Goal: Information Seeking & Learning: Learn about a topic

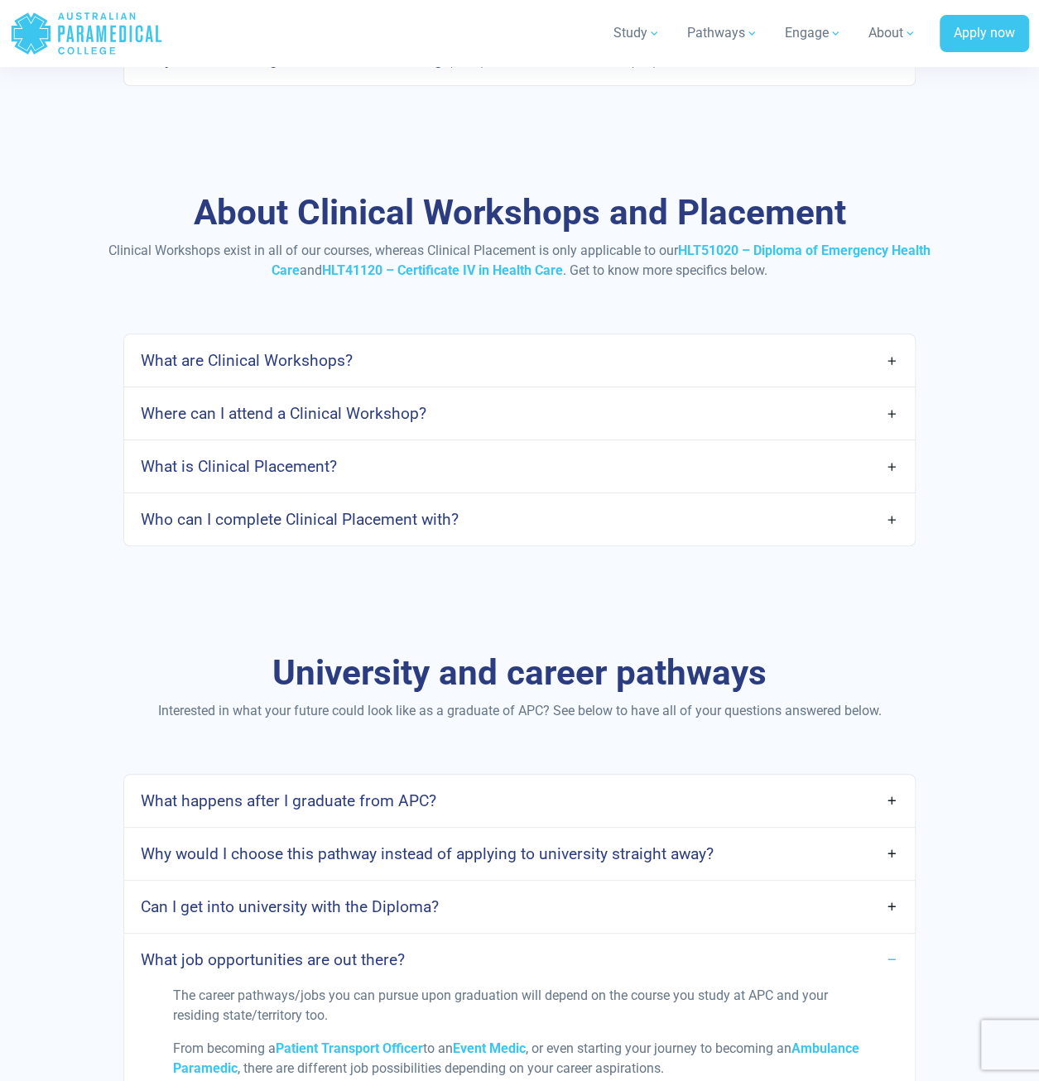
scroll to position [6124, 0]
click at [94, 512] on div "About Clinical Workshops and Placement Clinical Workshops exist in all of our c…" at bounding box center [519, 369] width 1039 height 460
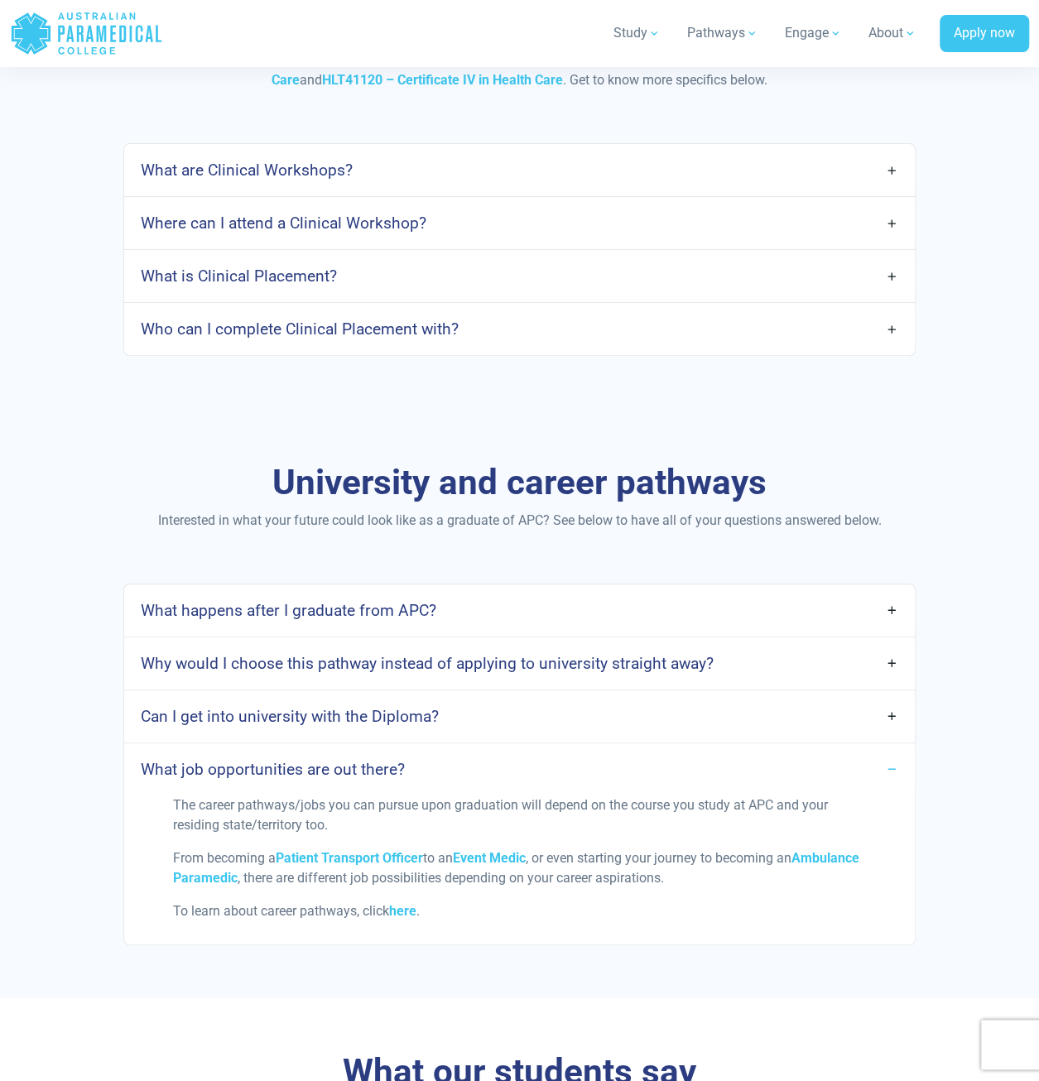
scroll to position [6372, 0]
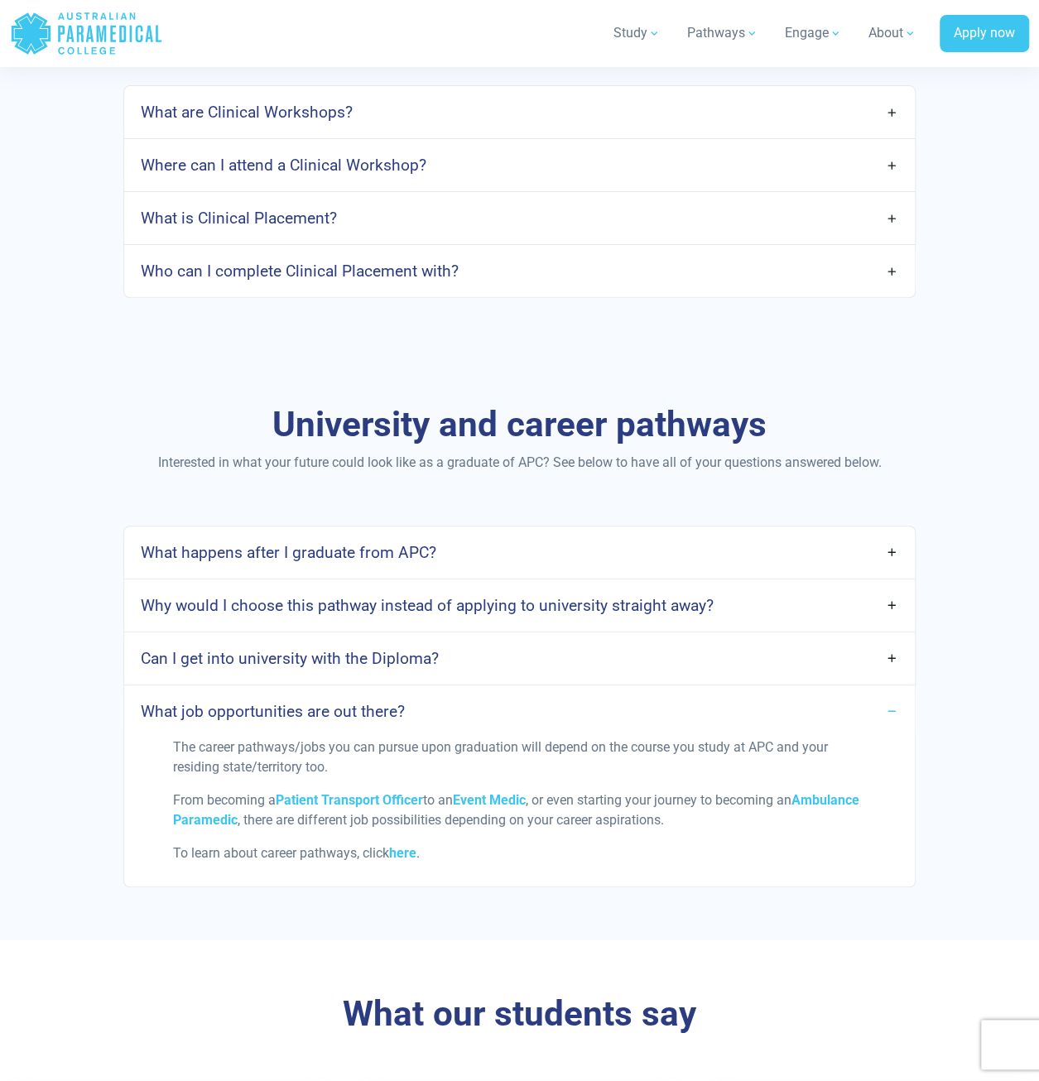
click at [895, 586] on link "Why would I choose this pathway instead of applying to university straight away?" at bounding box center [519, 605] width 790 height 39
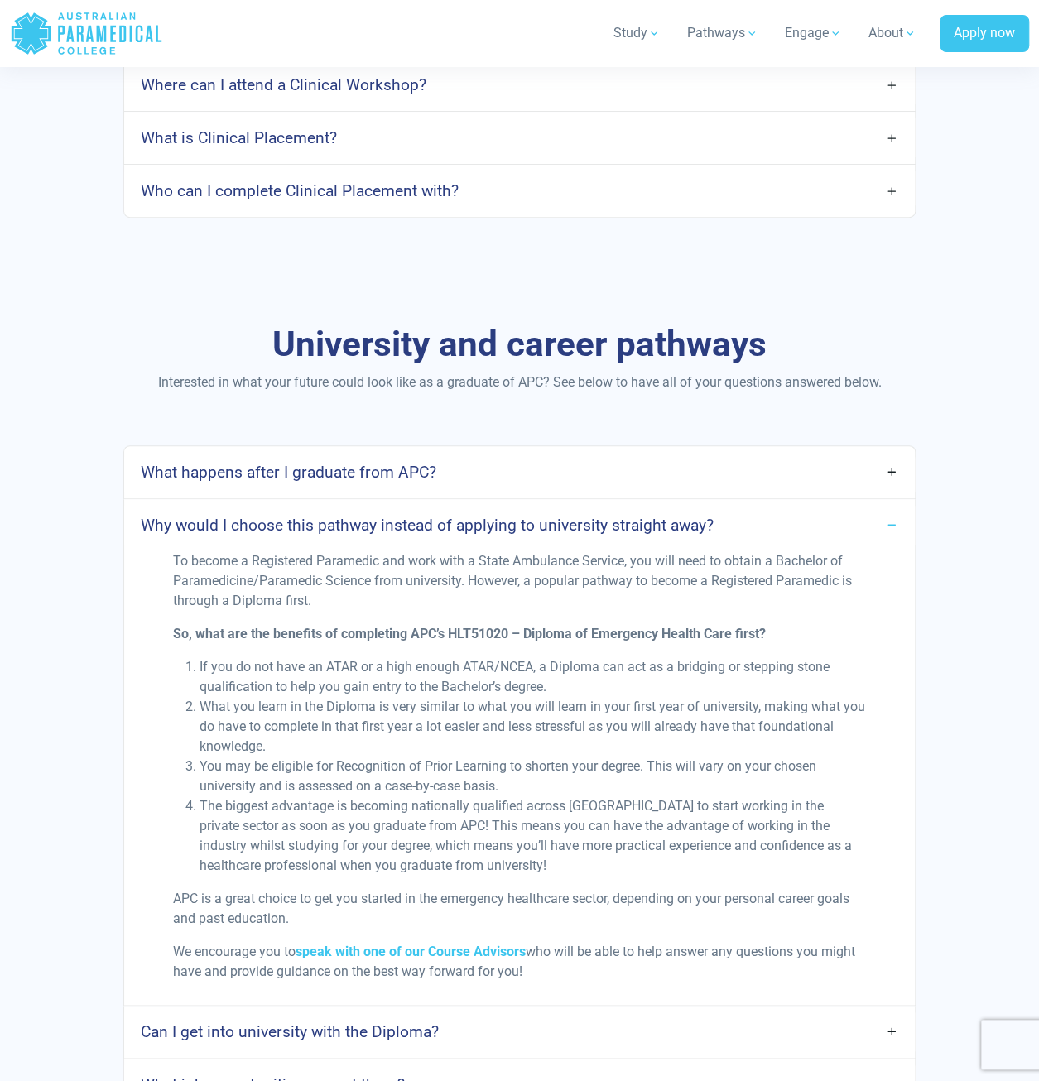
scroll to position [6455, 0]
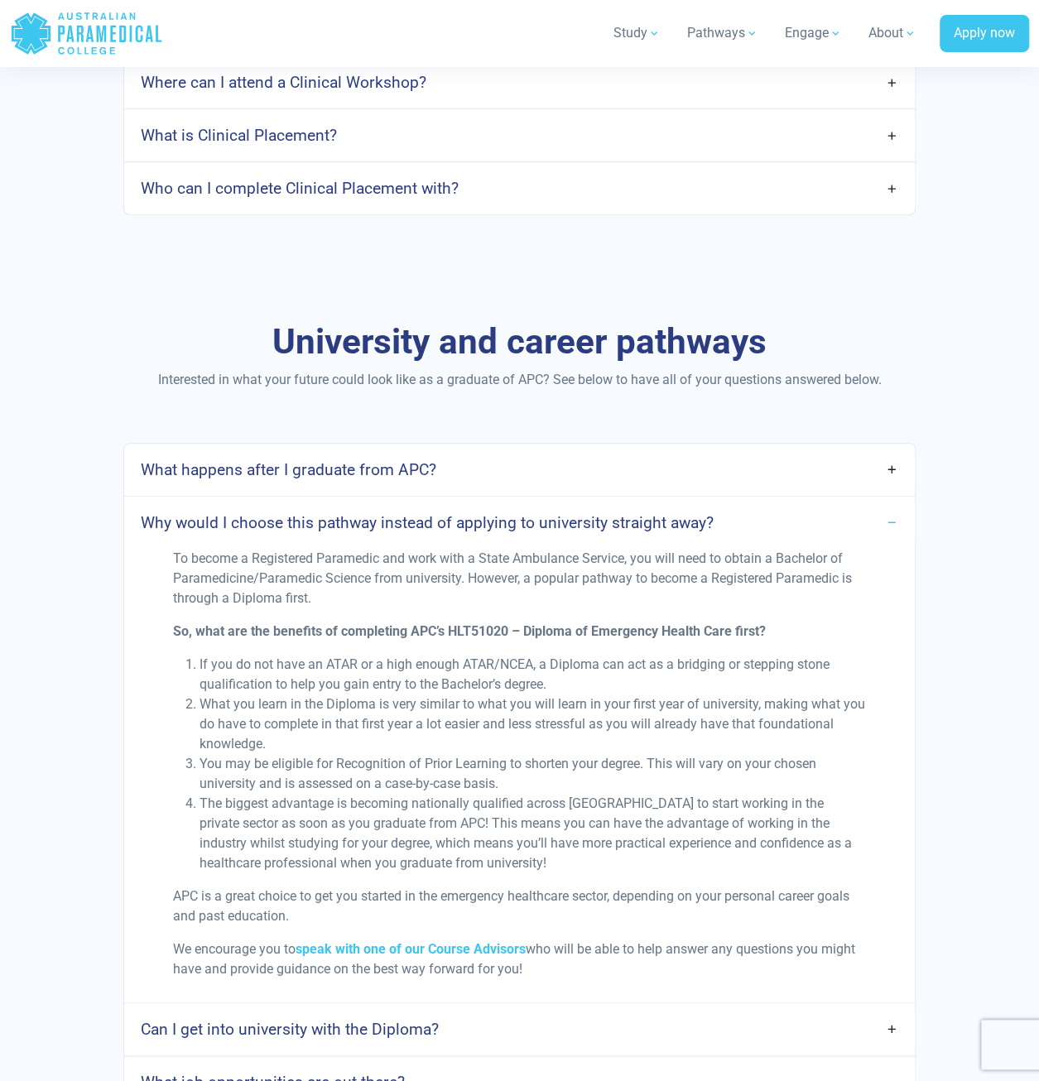
click at [900, 1010] on link "Can I get into university with the Diploma?" at bounding box center [519, 1029] width 790 height 39
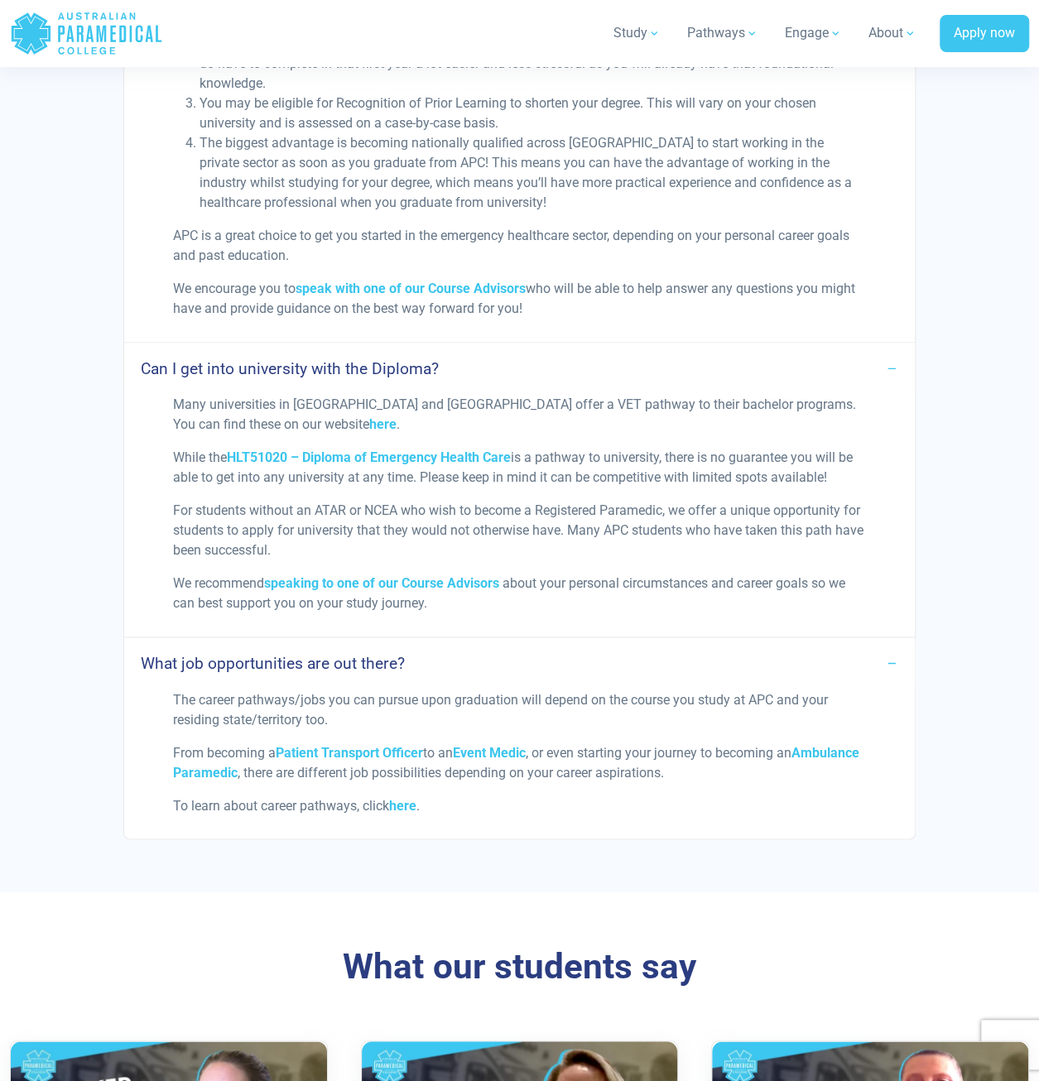
scroll to position [7117, 0]
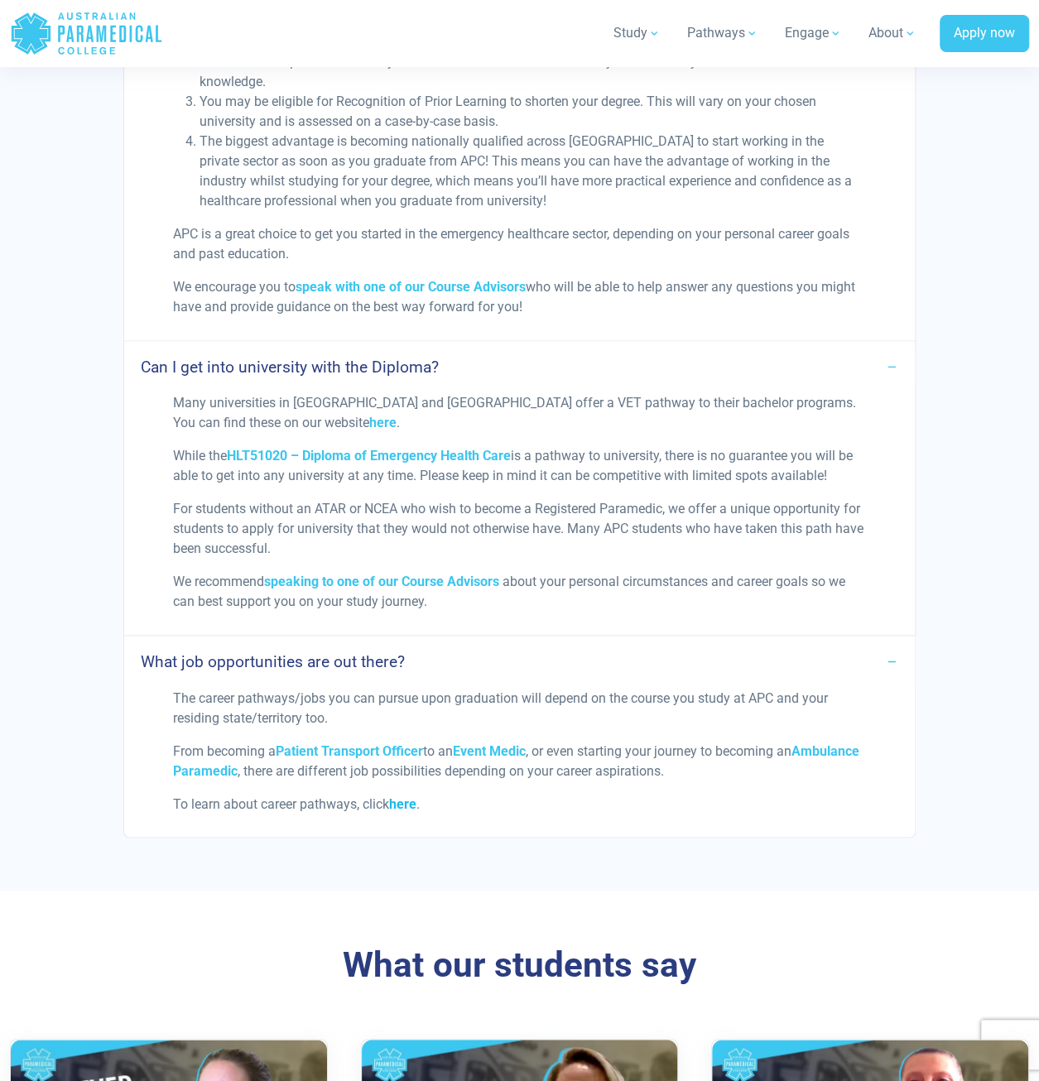
click at [414, 795] on link "here" at bounding box center [402, 803] width 27 height 16
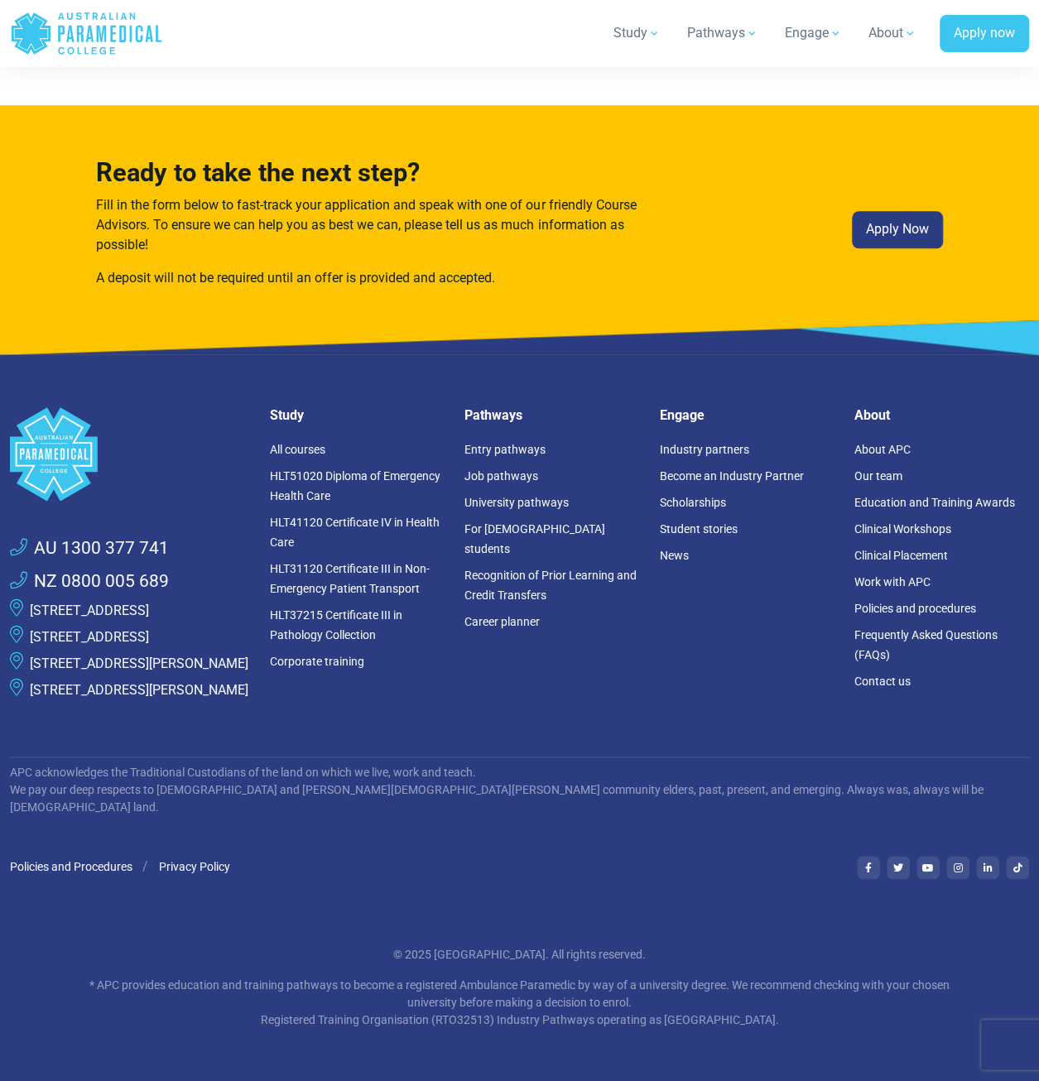
scroll to position [3877, 0]
click at [674, 496] on link "Scholarships" at bounding box center [692, 502] width 66 height 13
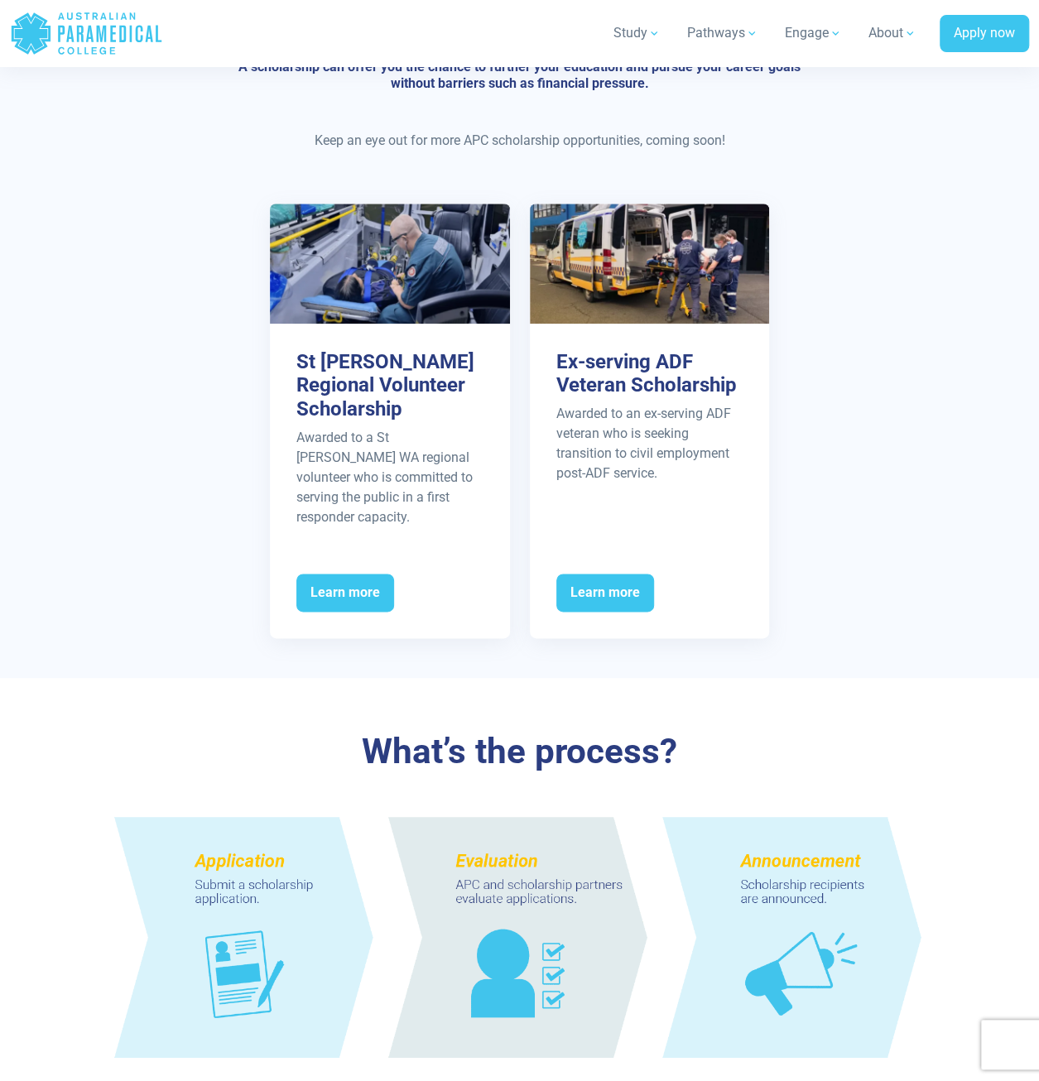
scroll to position [828, 0]
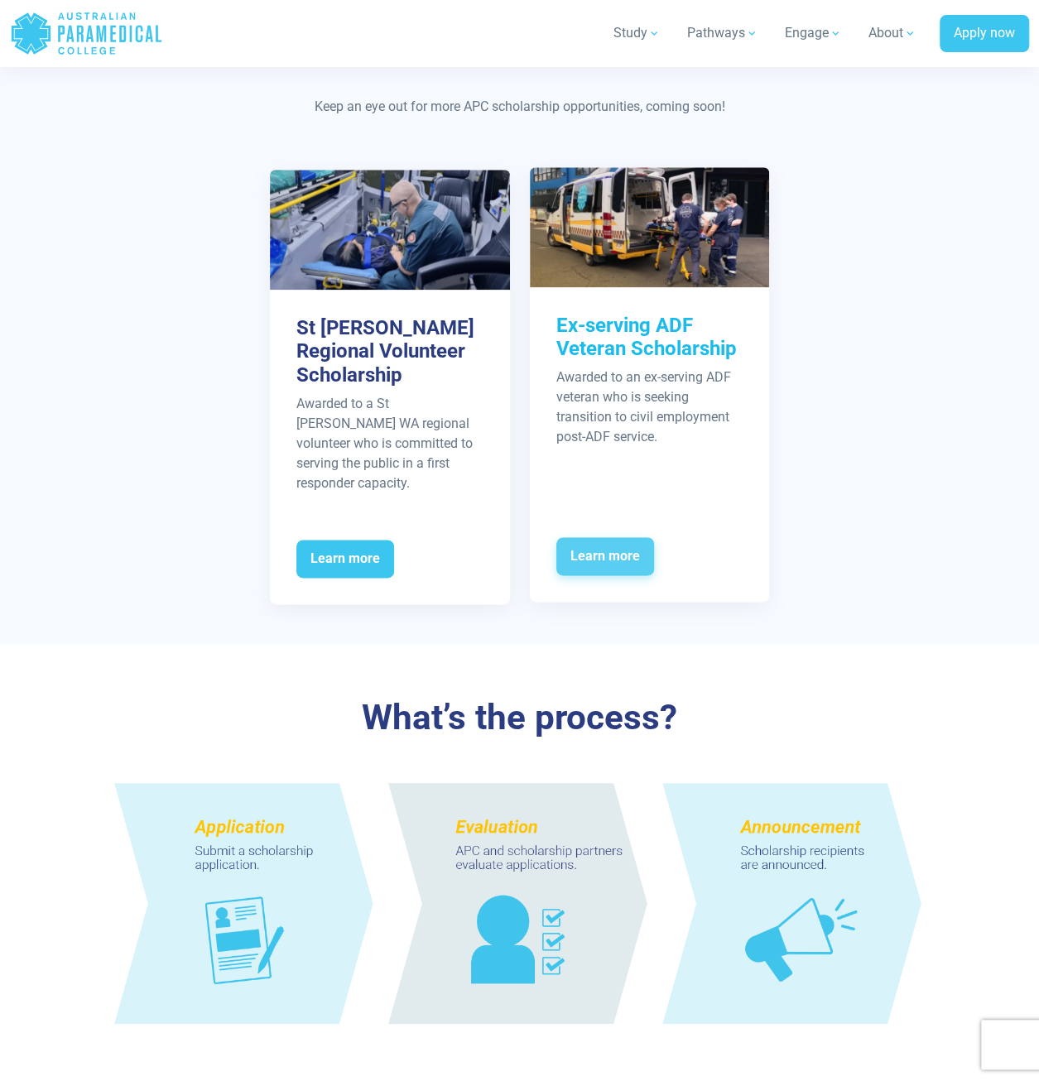
click at [598, 538] on span "Learn more" at bounding box center [605, 556] width 98 height 38
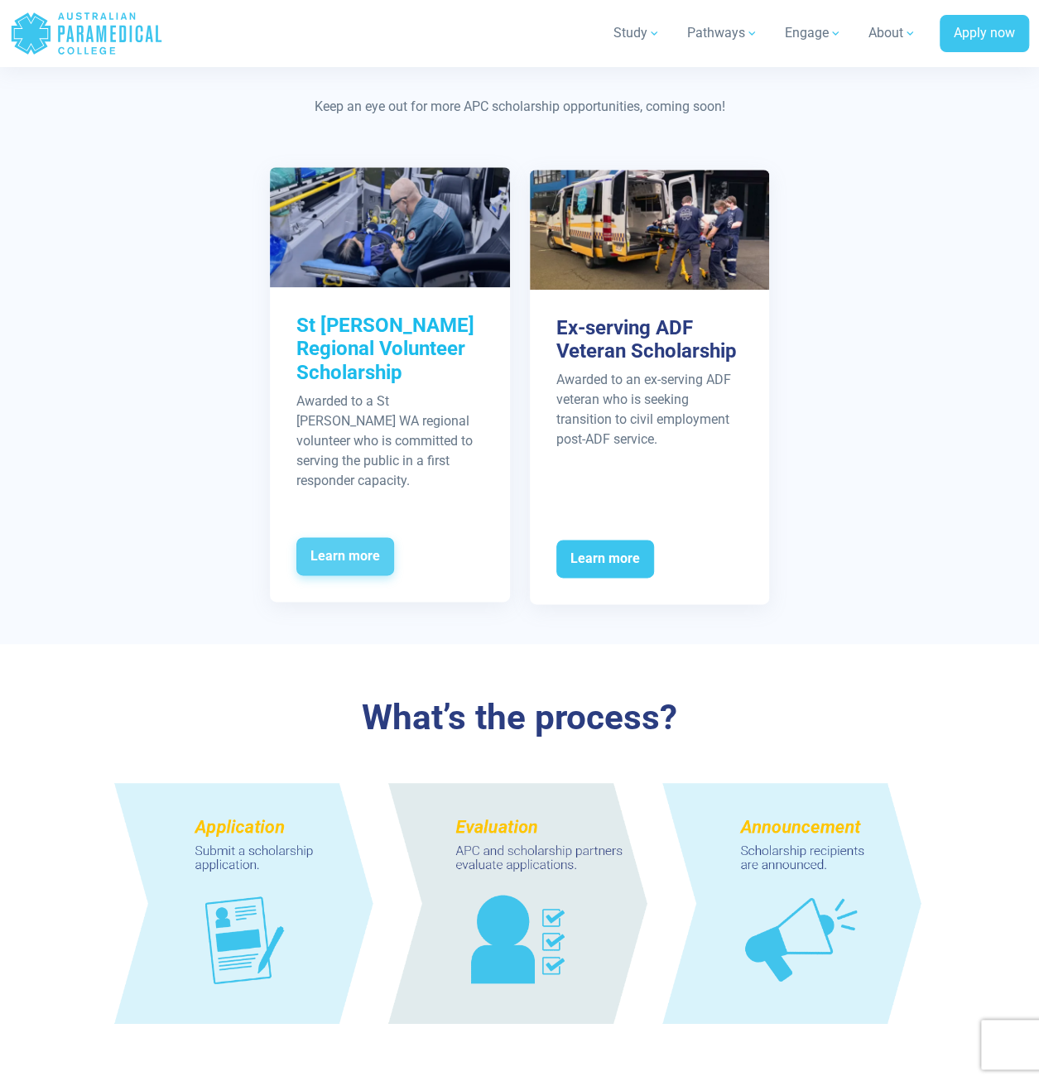
click at [324, 537] on span "Learn more" at bounding box center [345, 556] width 98 height 38
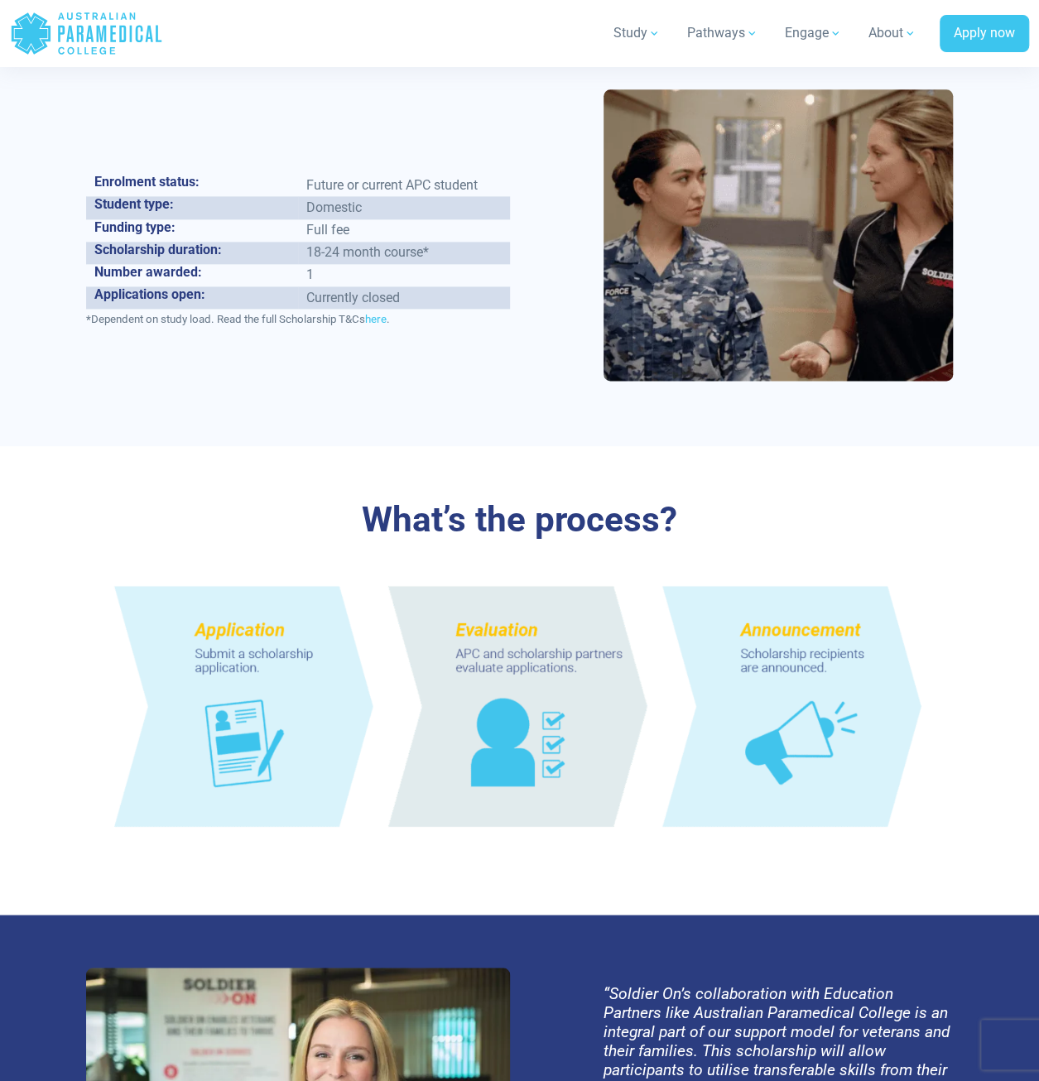
scroll to position [993, 0]
